Goal: Contribute content

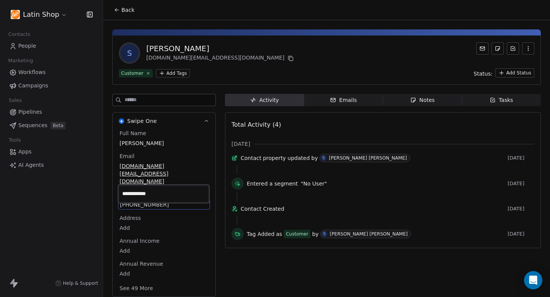
click at [418, 101] on html "**********" at bounding box center [275, 148] width 550 height 297
click at [418, 99] on div "Notes" at bounding box center [423, 100] width 24 height 8
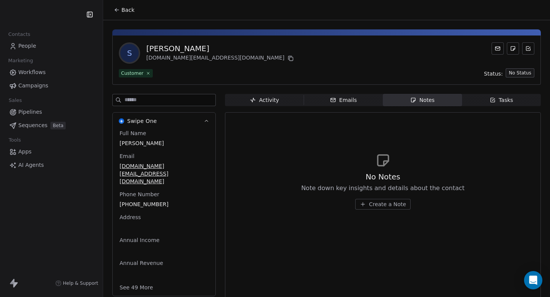
click at [385, 203] on span "Create a Note" at bounding box center [387, 205] width 37 height 8
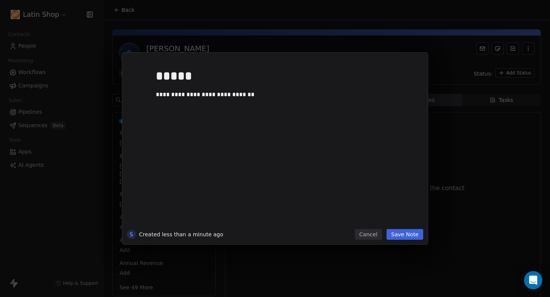
click at [415, 234] on button "Save Note" at bounding box center [405, 234] width 37 height 11
